Goal: Information Seeking & Learning: Learn about a topic

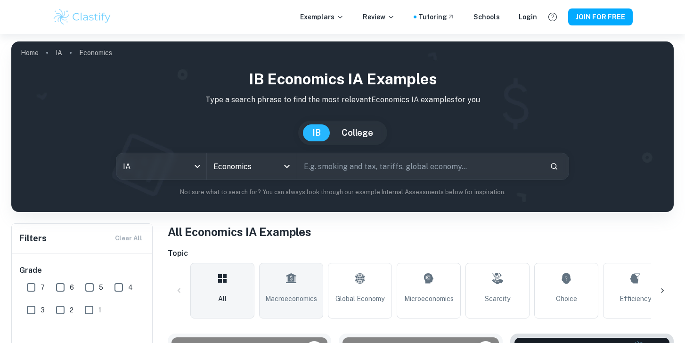
scroll to position [69, 0]
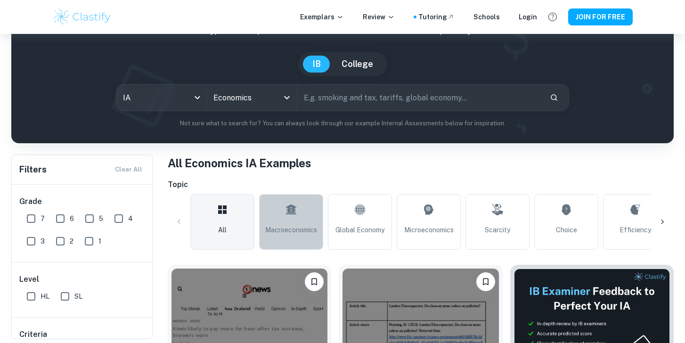
click at [293, 227] on span "Macroeconomics" at bounding box center [291, 230] width 52 height 10
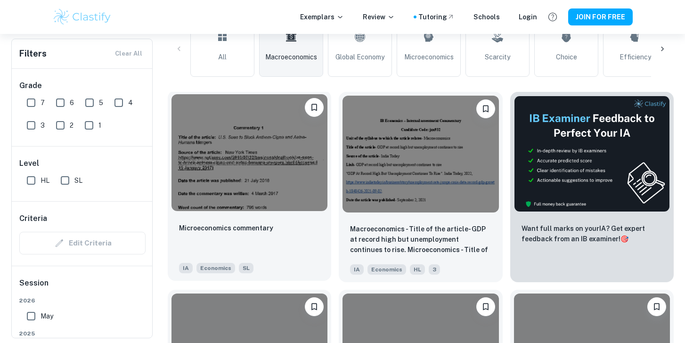
scroll to position [291, 0]
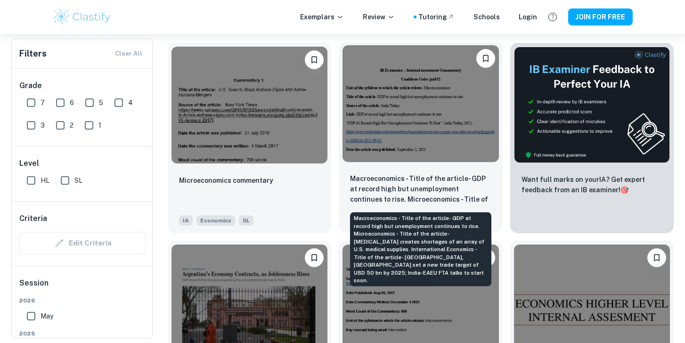
click at [379, 200] on p "Macroeconomics - Title of the article- GDP at record high but unemployment cont…" at bounding box center [420, 189] width 141 height 32
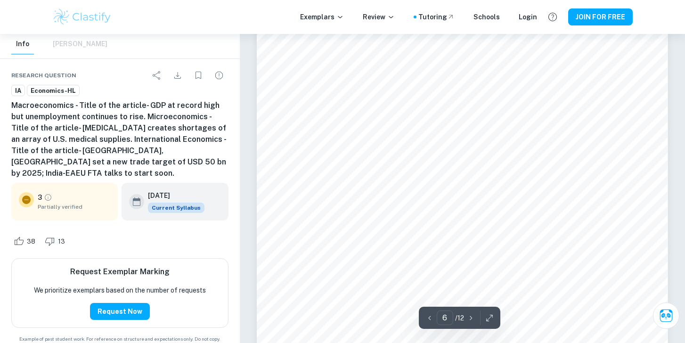
scroll to position [2892, 0]
type input "7"
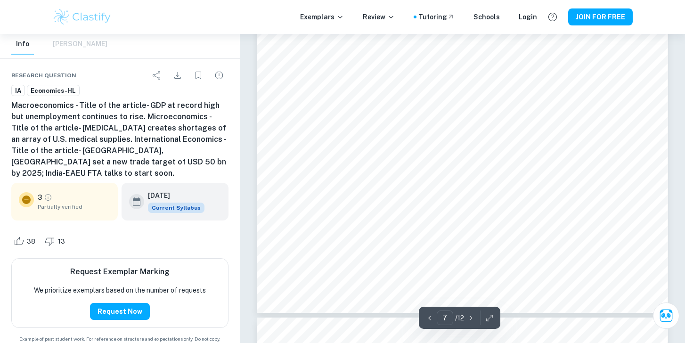
scroll to position [3614, 0]
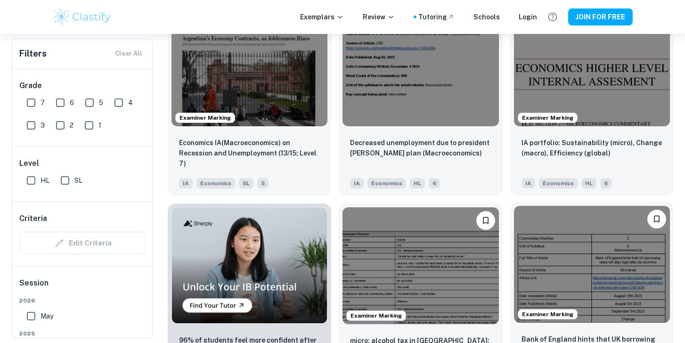
scroll to position [531, 0]
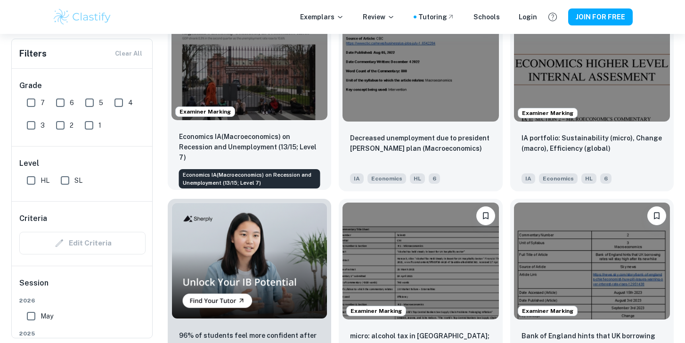
click at [303, 145] on p "Economics IA(Macroeconomics) on Recession and Unemployment (13/15; Level 7)" at bounding box center [249, 146] width 141 height 31
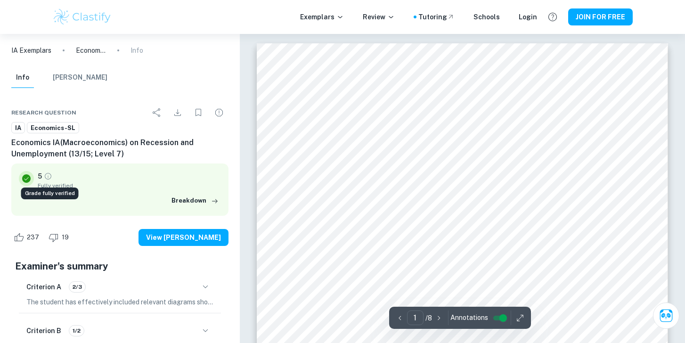
click at [46, 175] on icon "Grade fully verified" at bounding box center [48, 176] width 8 height 8
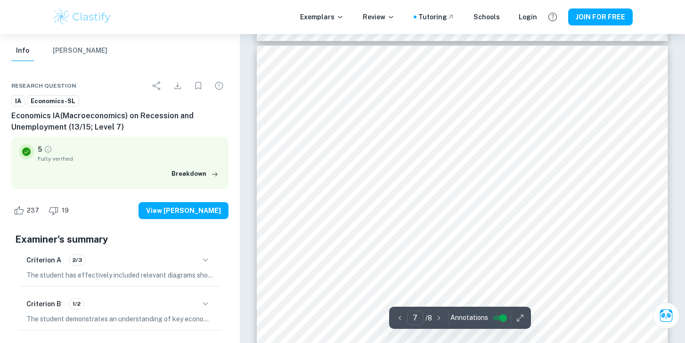
scroll to position [3320, 0]
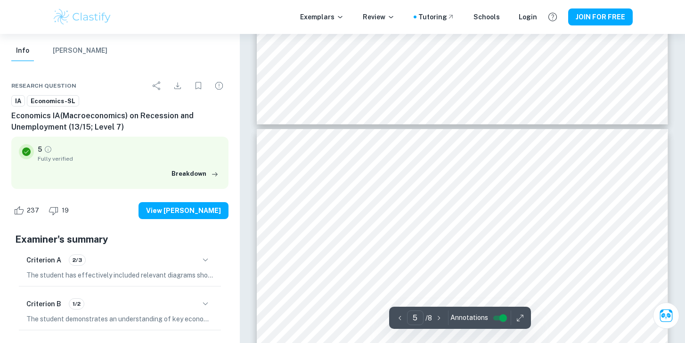
type input "4"
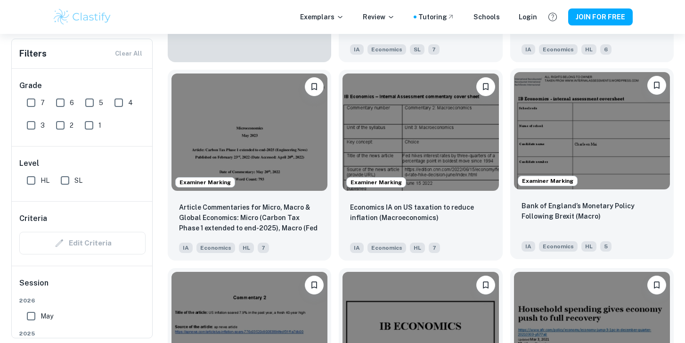
scroll to position [903, 0]
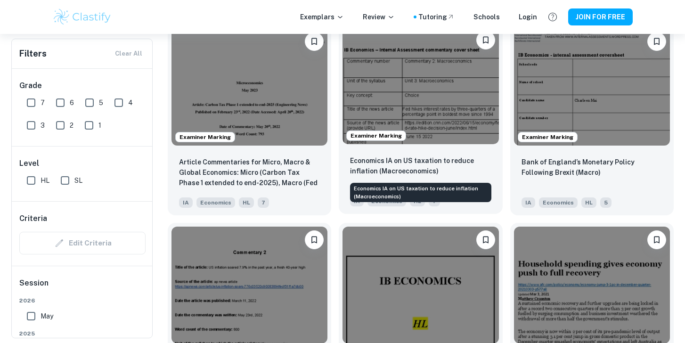
click at [388, 158] on p "Economics IA on US taxation to reduce inflation (Macroeconomics)" at bounding box center [420, 166] width 141 height 21
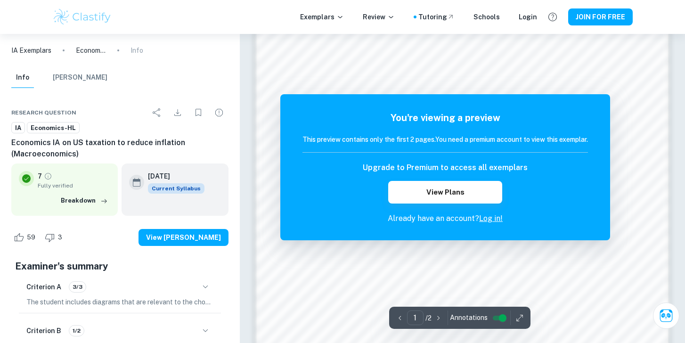
scroll to position [931, 0]
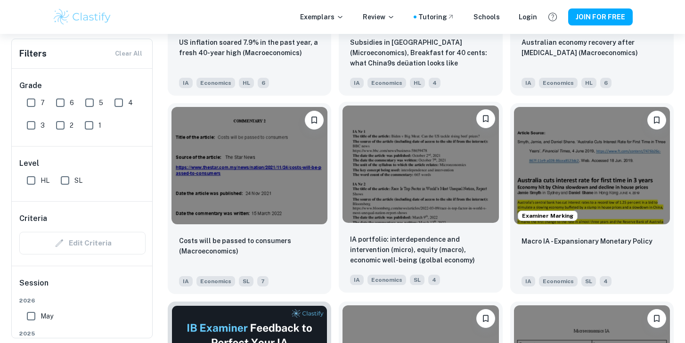
scroll to position [1229, 0]
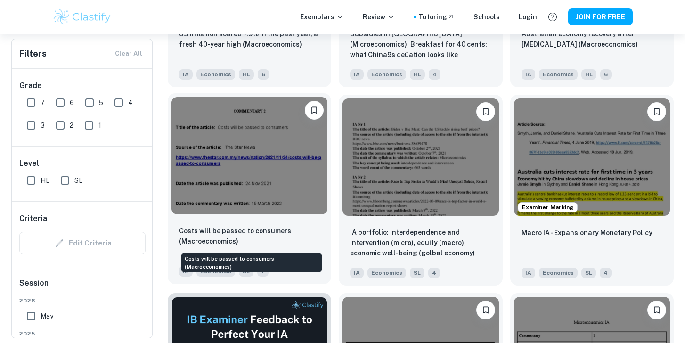
click at [298, 242] on p "Costs will be passed to consumers (Macroeconomics)" at bounding box center [249, 236] width 141 height 21
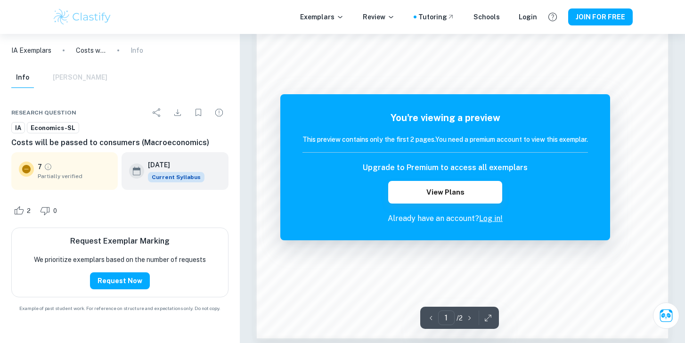
scroll to position [931, 0]
